Goal: Task Accomplishment & Management: Use online tool/utility

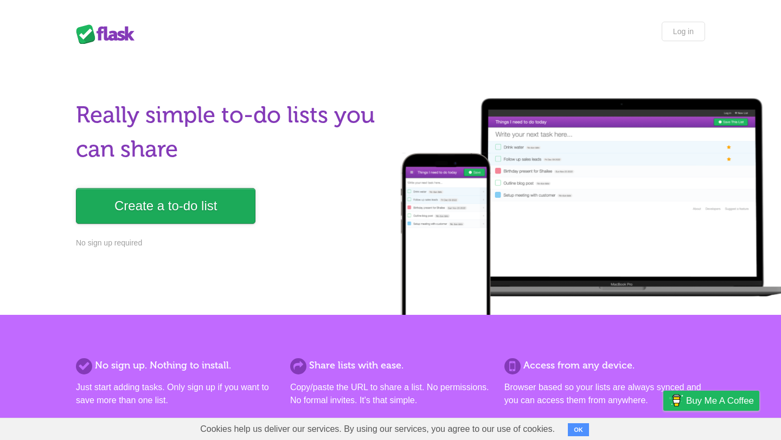
click at [130, 209] on link "Create a to-do list" at bounding box center [166, 206] width 180 height 36
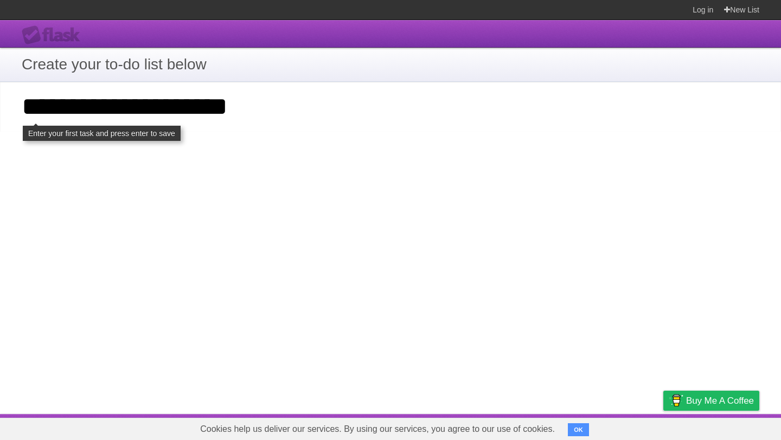
click input "**********" at bounding box center [0, 0] width 0 height 0
type input "**********"
